Goal: Navigation & Orientation: Go to known website

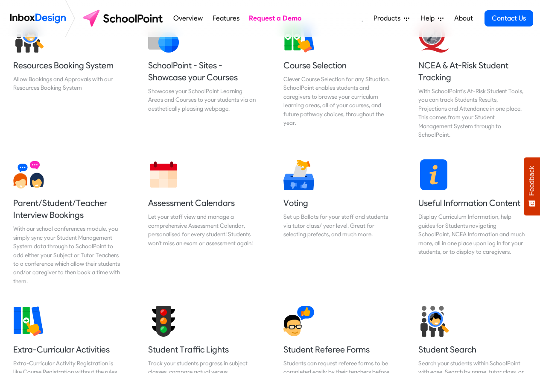
scroll to position [359, 0]
